Goal: Navigation & Orientation: Find specific page/section

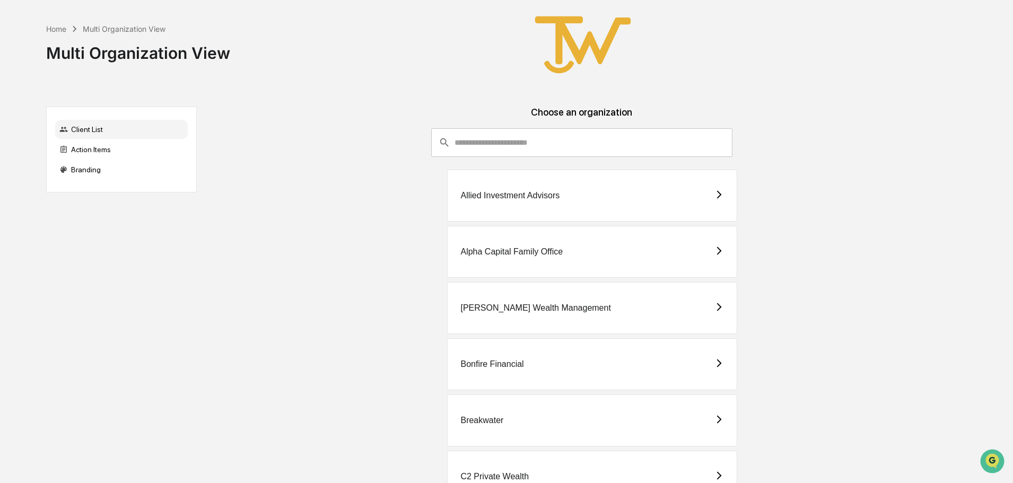
click at [501, 193] on div "Allied Investment Advisors" at bounding box center [509, 196] width 99 height 10
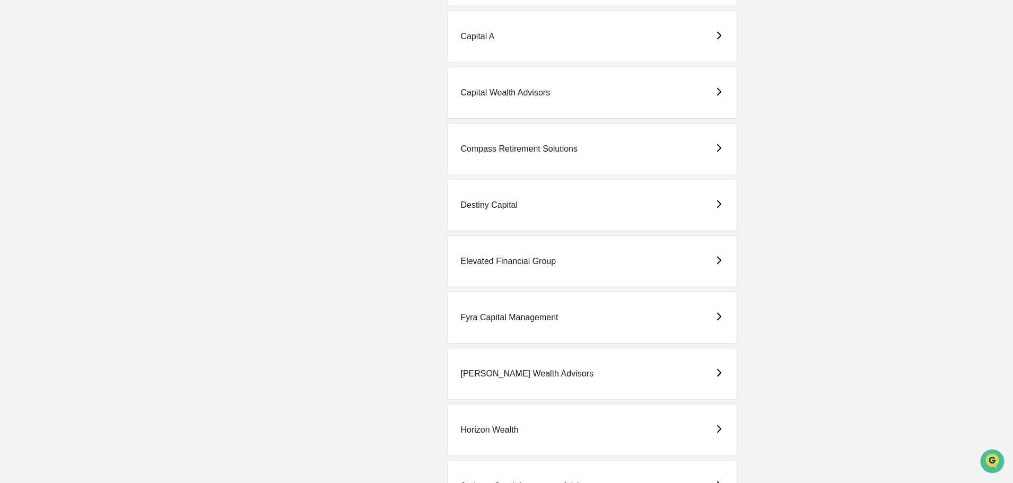
scroll to position [530, 0]
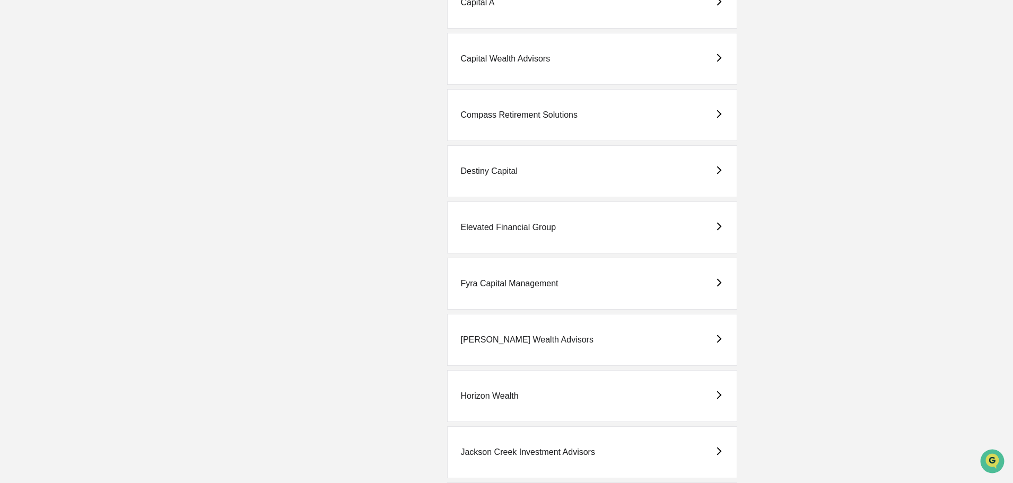
click at [491, 284] on div "Fyra Capital Management" at bounding box center [509, 284] width 98 height 10
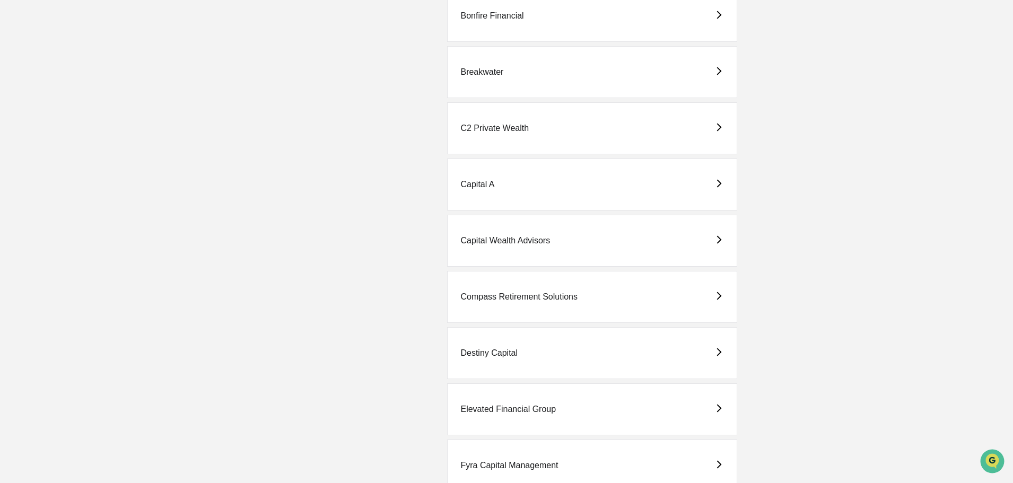
scroll to position [371, 0]
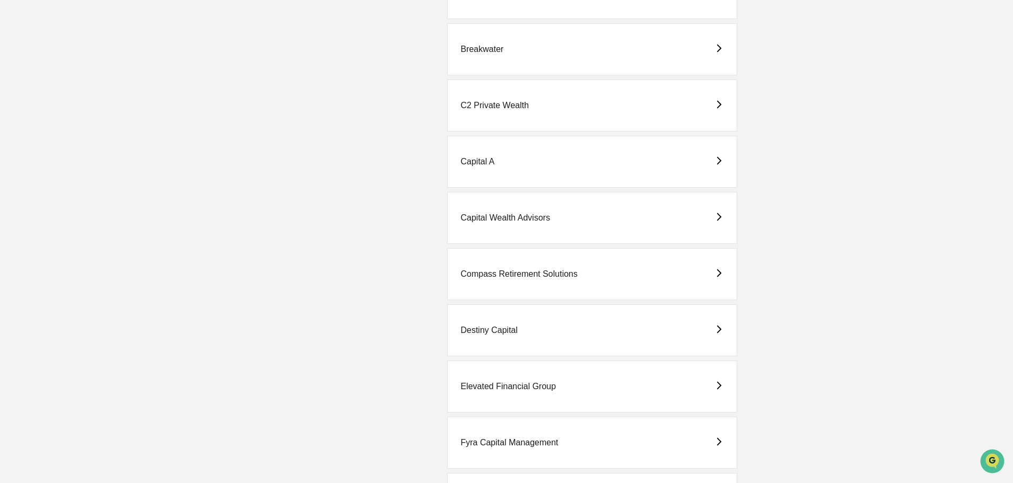
click at [526, 386] on div "Elevated Financial Group" at bounding box center [507, 387] width 95 height 10
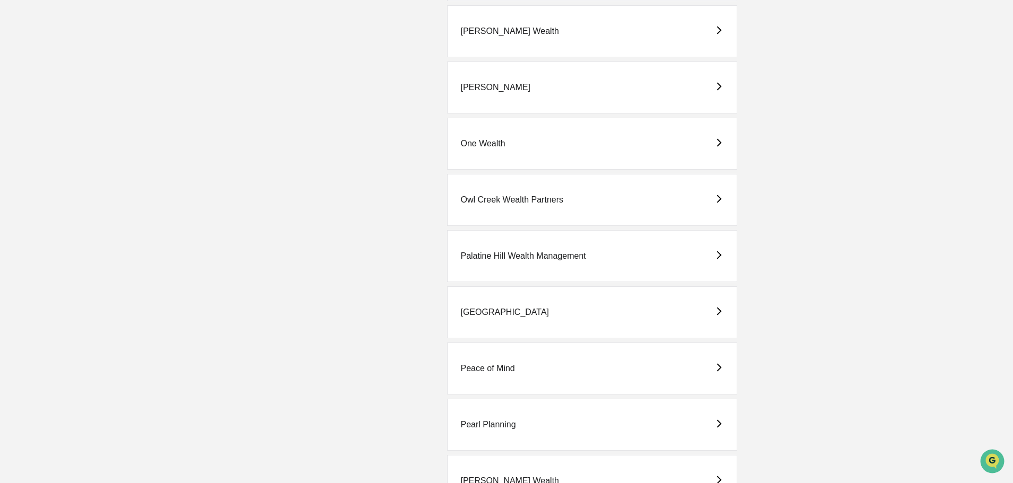
click at [497, 369] on div "Peace of Mind" at bounding box center [487, 369] width 54 height 10
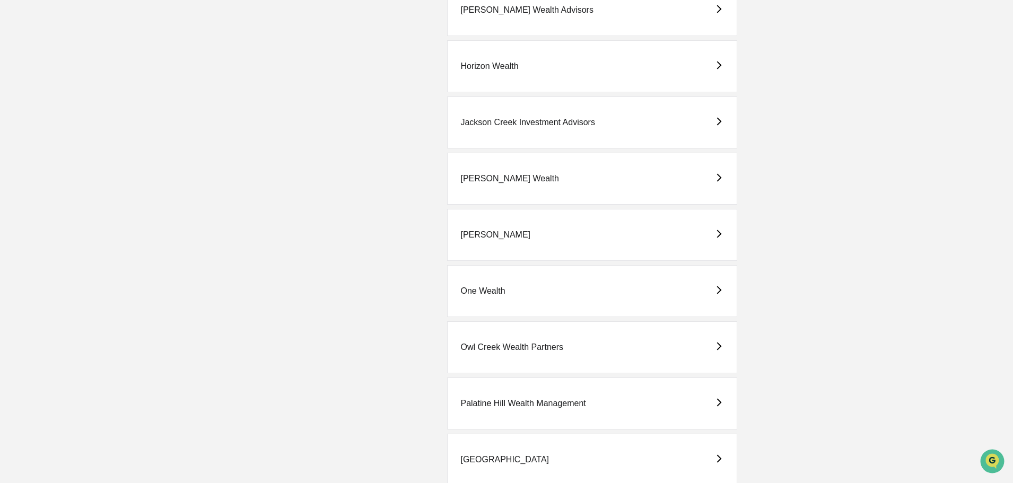
scroll to position [902, 0]
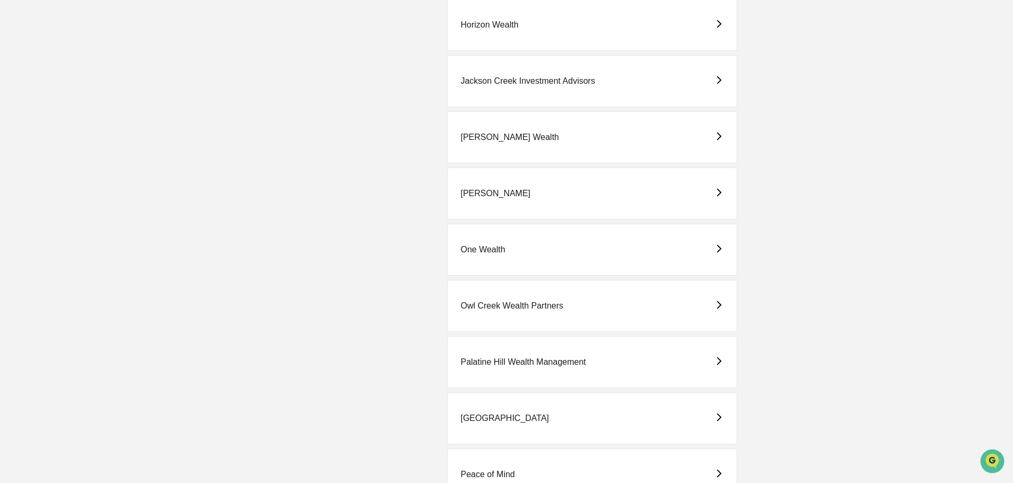
click at [495, 248] on div "One Wealth" at bounding box center [482, 250] width 45 height 10
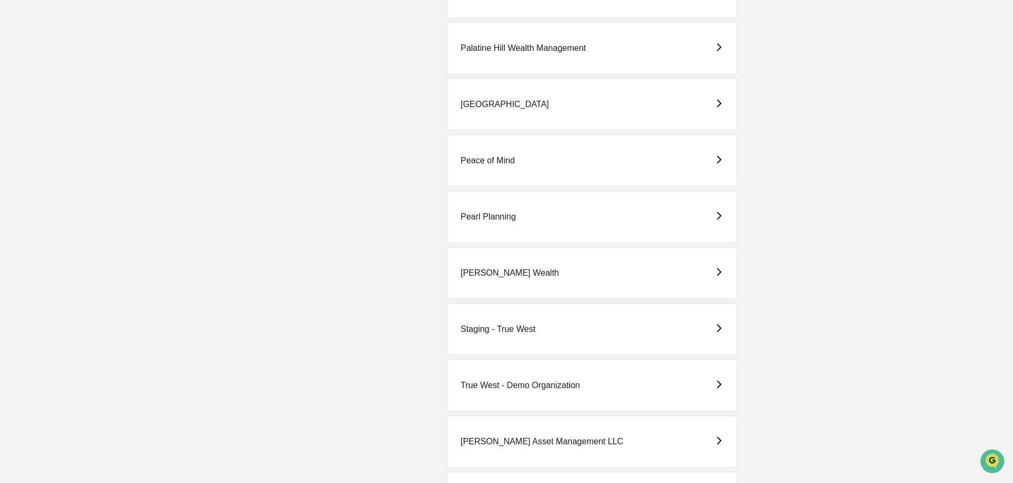
scroll to position [1336, 0]
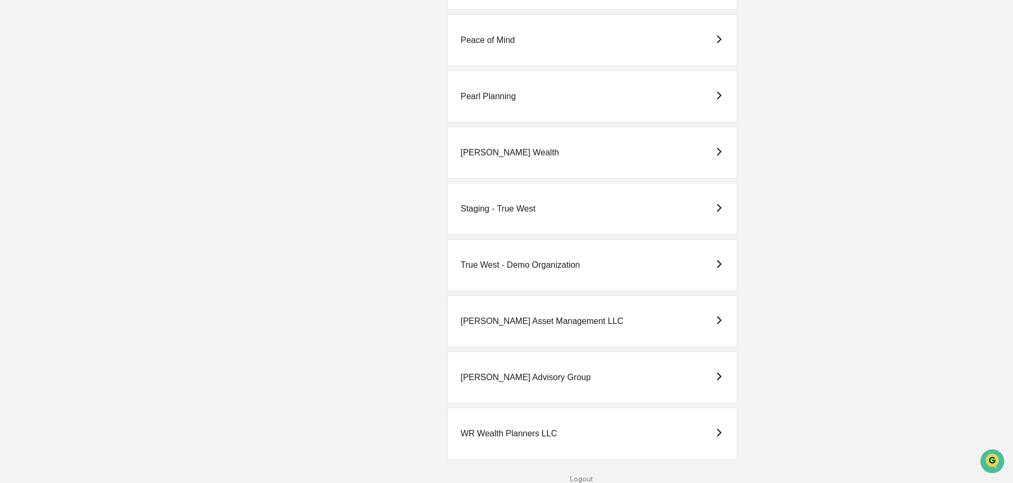
click at [498, 376] on div "[PERSON_NAME] Advisory Group" at bounding box center [525, 378] width 130 height 10
